Goal: Transaction & Acquisition: Purchase product/service

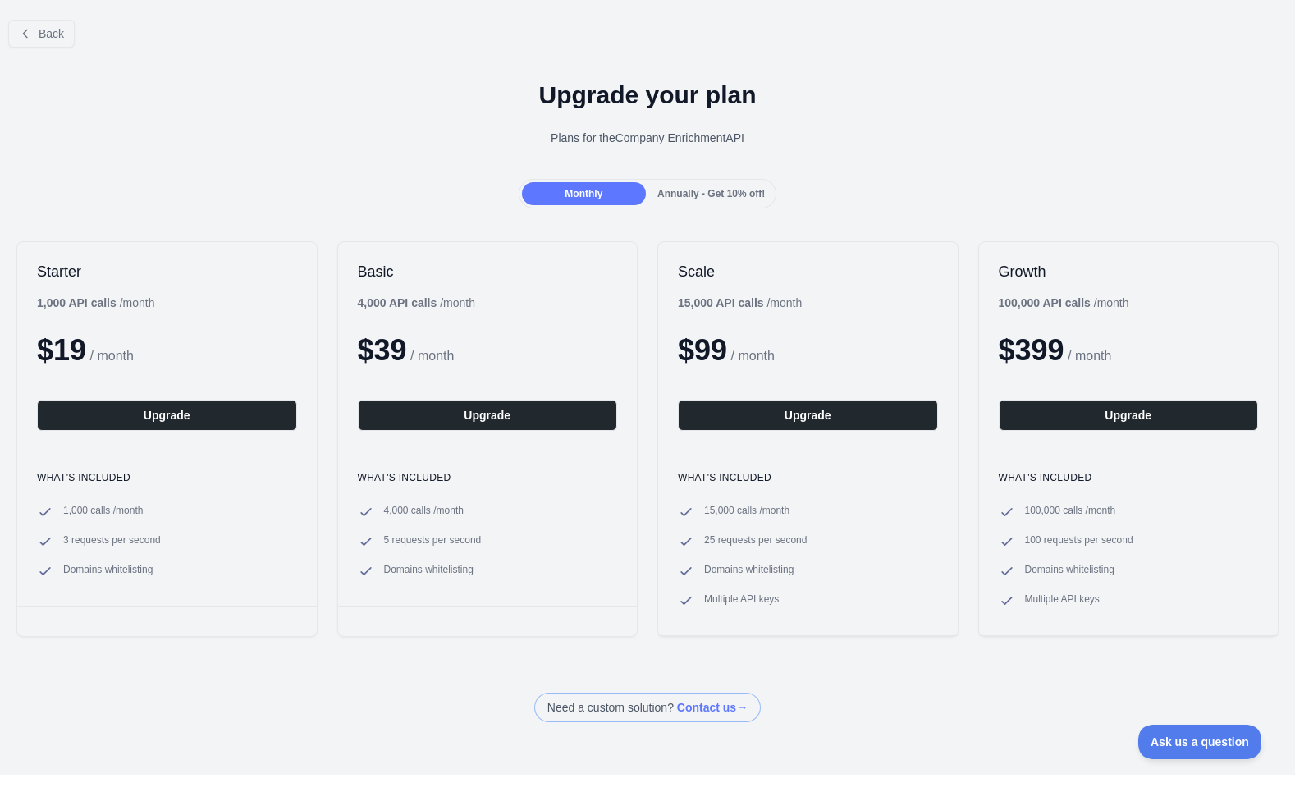
click at [21, 24] on div at bounding box center [647, 396] width 1295 height 792
click at [36, 35] on button "Back" at bounding box center [41, 34] width 66 height 28
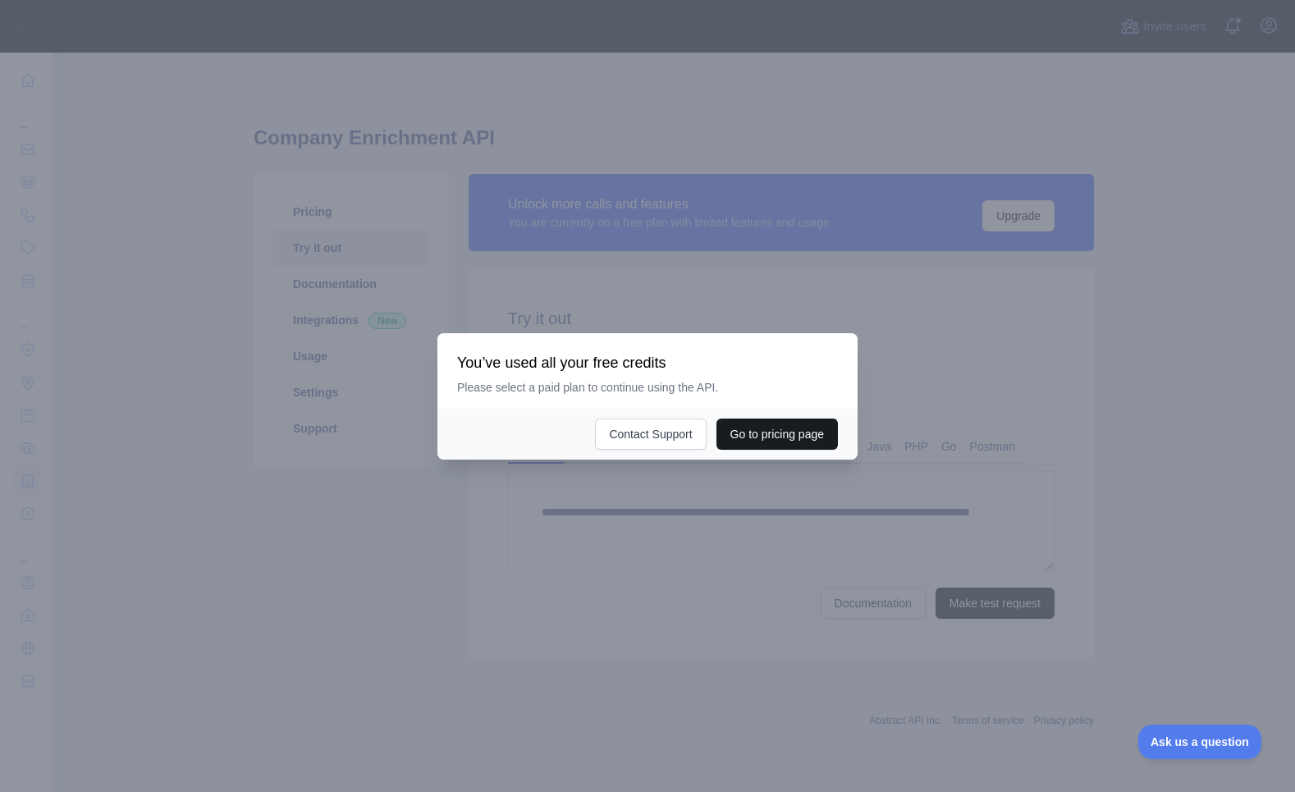
click at [754, 433] on button "Go to pricing page" at bounding box center [776, 433] width 121 height 31
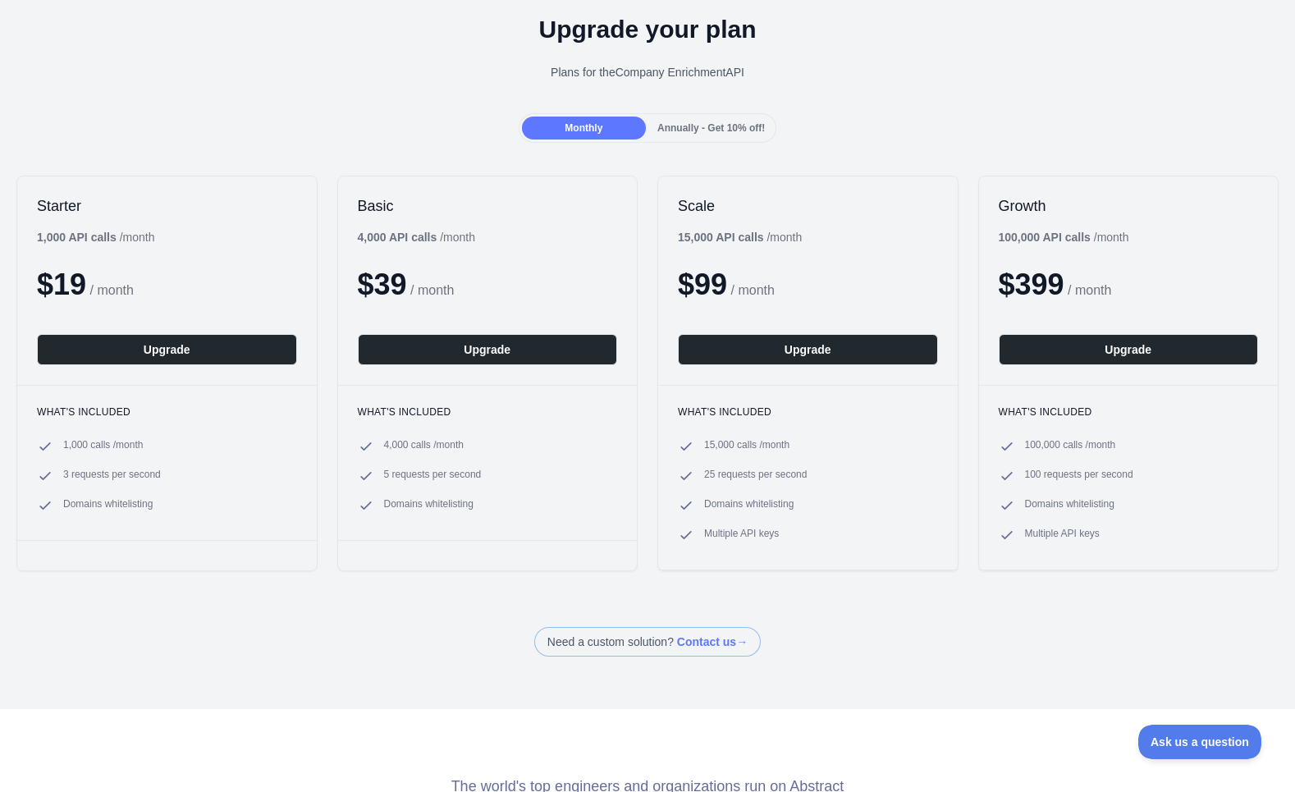
scroll to position [65, 0]
click at [736, 136] on div "Annually - Get 10% off!" at bounding box center [711, 128] width 124 height 23
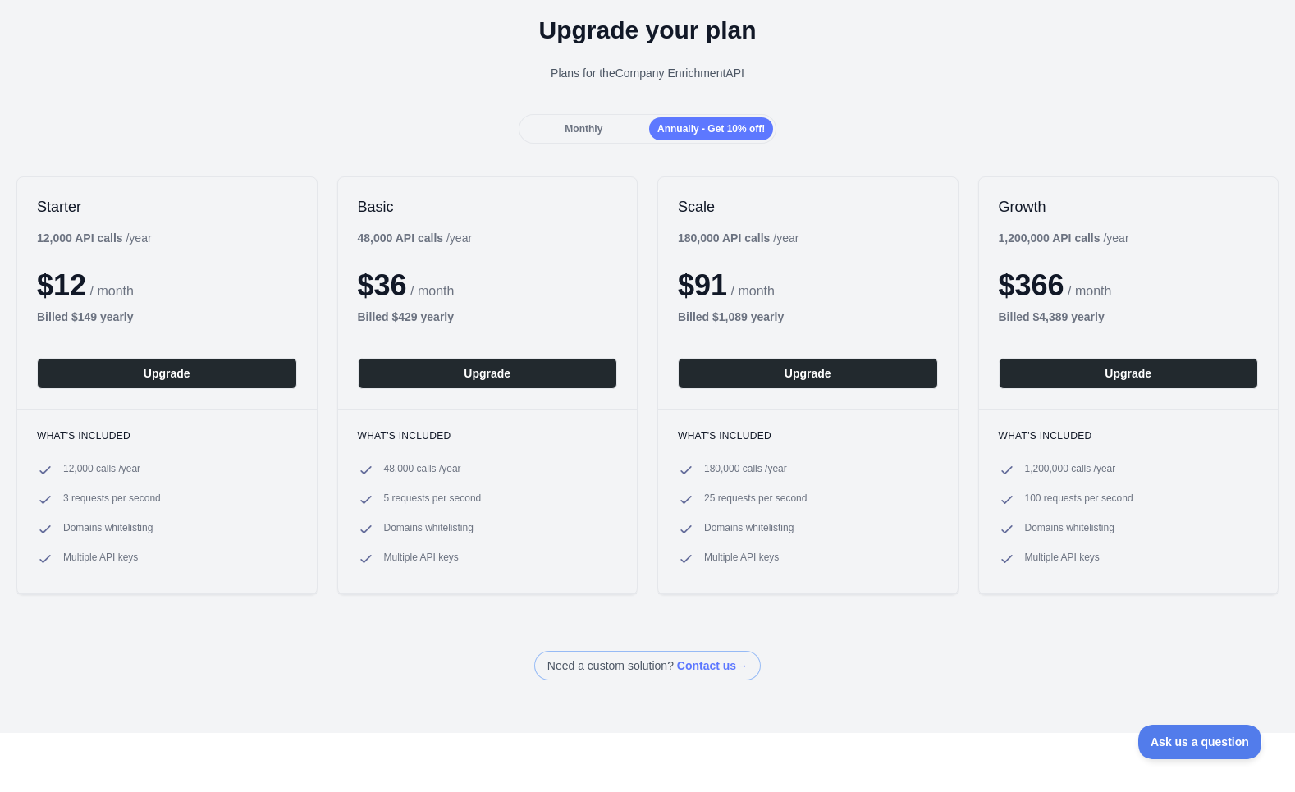
click at [609, 126] on div "Monthly" at bounding box center [584, 128] width 124 height 23
